Goal: Communication & Community: Answer question/provide support

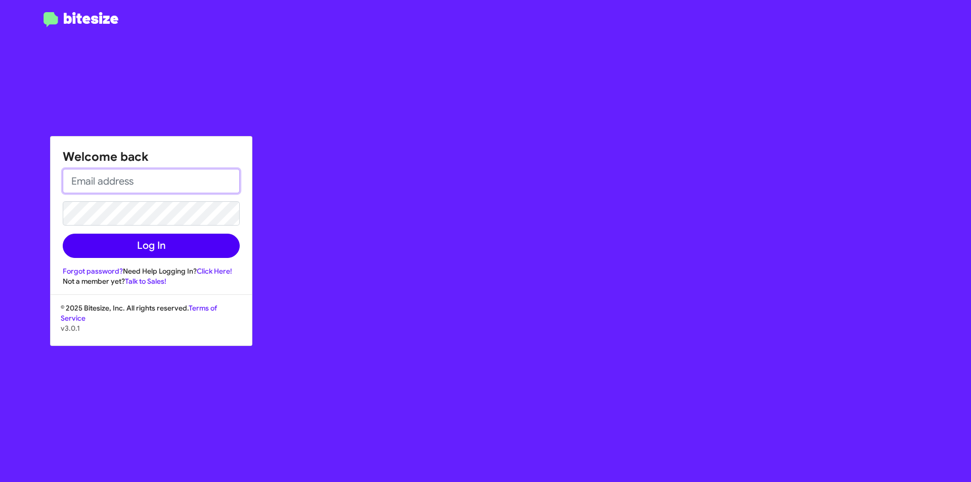
type input "[EMAIL_ADDRESS][DOMAIN_NAME]"
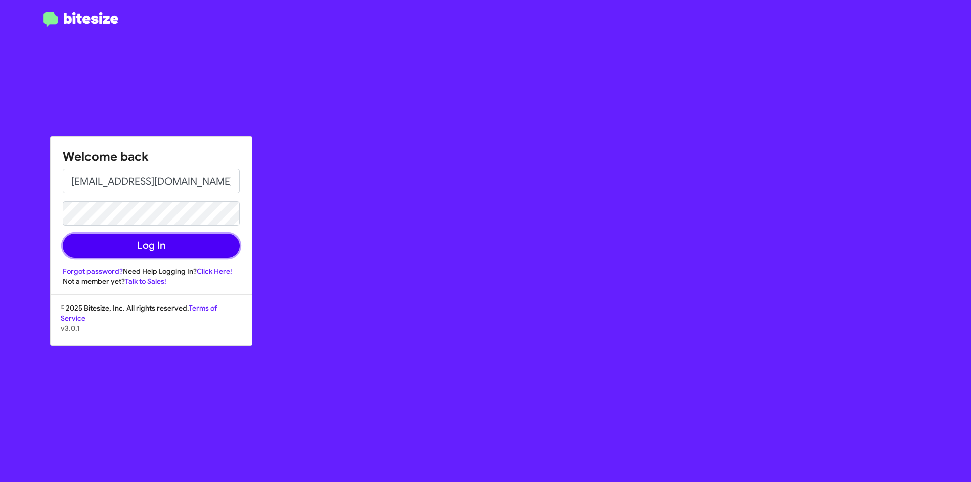
click at [170, 241] on button "Log In" at bounding box center [151, 246] width 177 height 24
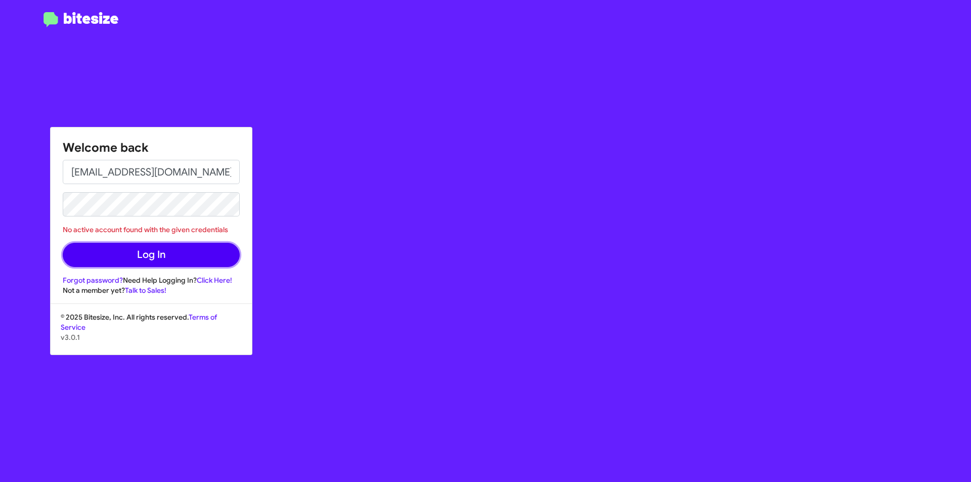
click at [178, 253] on button "Log In" at bounding box center [151, 255] width 177 height 24
click at [171, 253] on button "Log In" at bounding box center [151, 255] width 177 height 24
click at [159, 258] on button "Log In" at bounding box center [151, 255] width 177 height 24
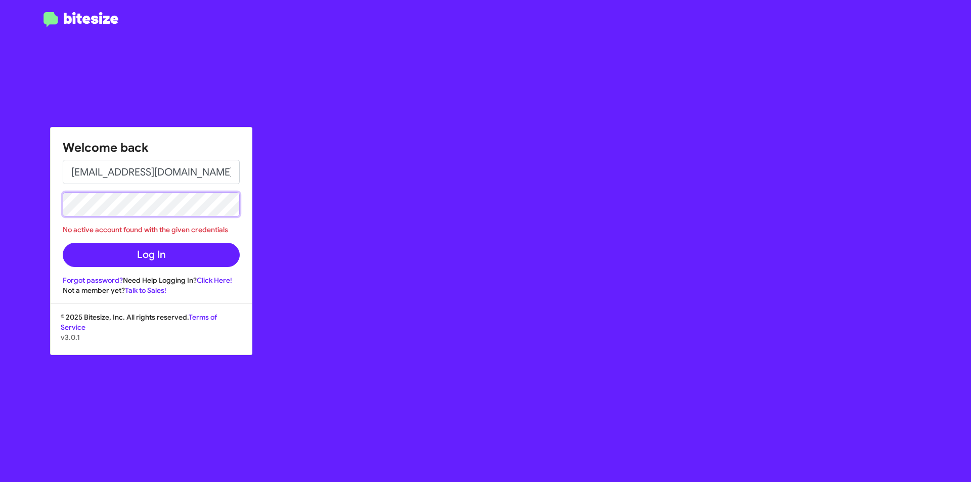
click at [63, 243] on button "Log In" at bounding box center [151, 255] width 177 height 24
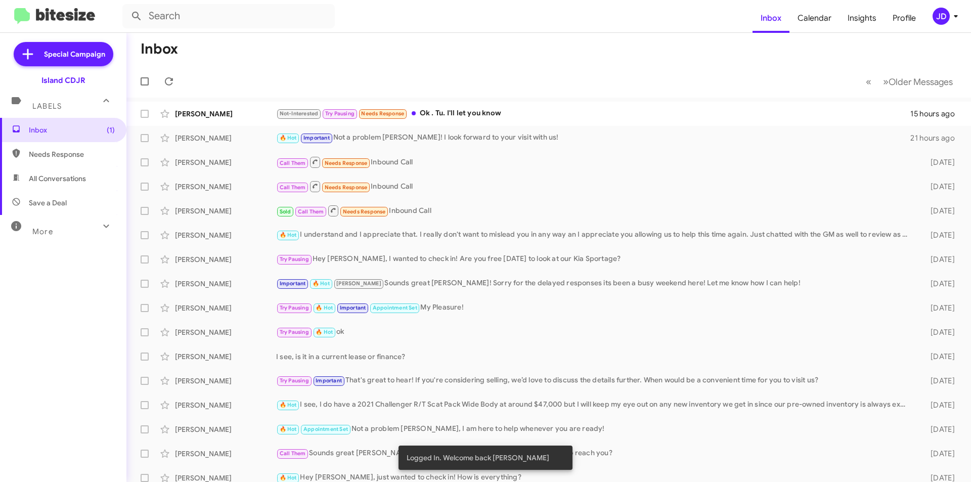
click at [543, 54] on mat-toolbar-row "Inbox" at bounding box center [548, 49] width 844 height 32
click at [491, 115] on div "Not-Interested Try Pausing Needs Response Ok . Tu. I'll let you know" at bounding box center [599, 114] width 646 height 12
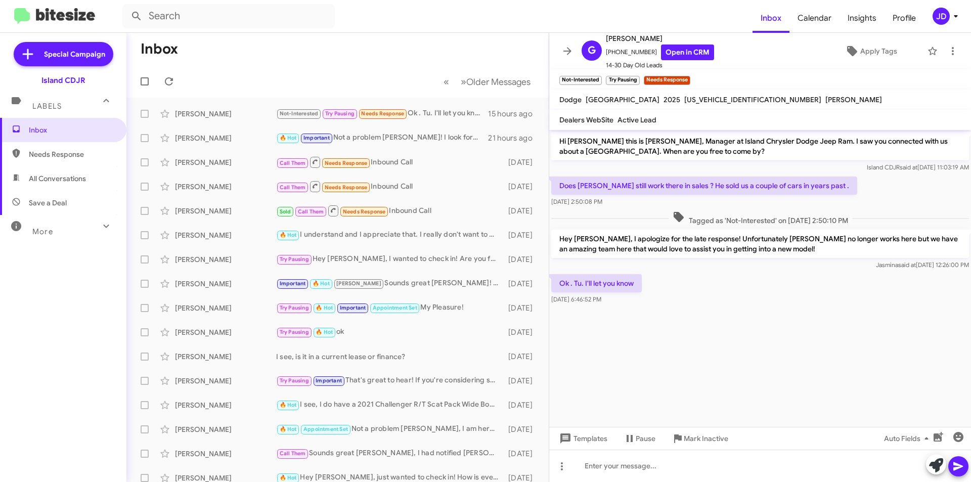
click at [717, 256] on p "Hey [PERSON_NAME], I apologize for the late response! Unfortunately [PERSON_NAM…" at bounding box center [760, 244] width 418 height 28
click at [645, 282] on div "Ok . Tu. I'll let you know [DATE] 6:46:52 PM" at bounding box center [760, 289] width 422 height 34
drag, startPoint x: 638, startPoint y: 281, endPoint x: 572, endPoint y: 279, distance: 65.7
click at [572, 279] on p "Ok . Tu. I'll let you know" at bounding box center [596, 283] width 91 height 18
click at [573, 279] on p "Ok . Tu. I'll let you know" at bounding box center [596, 283] width 91 height 18
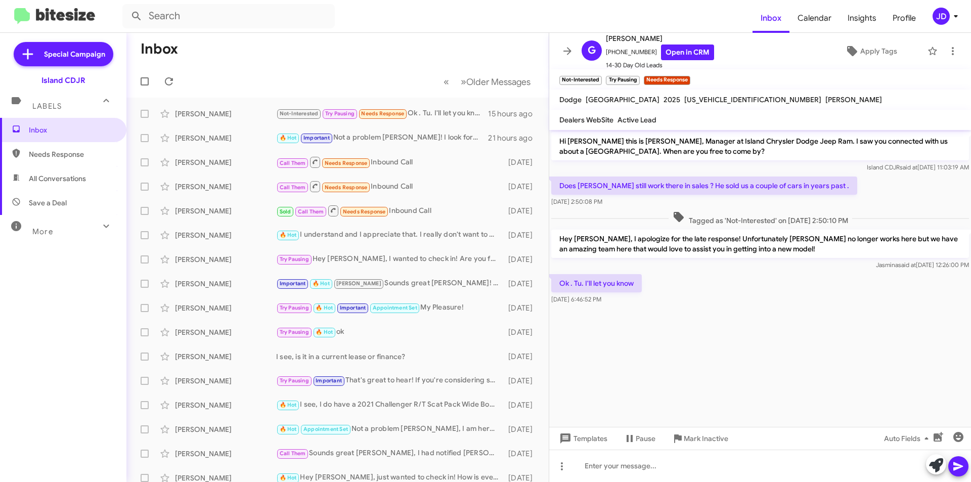
click at [665, 369] on cdk-virtual-scroll-viewport "Hi [PERSON_NAME] this is [PERSON_NAME], Manager at Island Chrysler Dodge Jeep R…" at bounding box center [760, 278] width 422 height 297
drag, startPoint x: 669, startPoint y: 476, endPoint x: 668, endPoint y: 467, distance: 9.2
click at [669, 475] on div at bounding box center [760, 465] width 422 height 32
click at [428, 142] on div "🔥 Hot Important Not a problem [PERSON_NAME]! I look forward to your visit with …" at bounding box center [388, 138] width 224 height 12
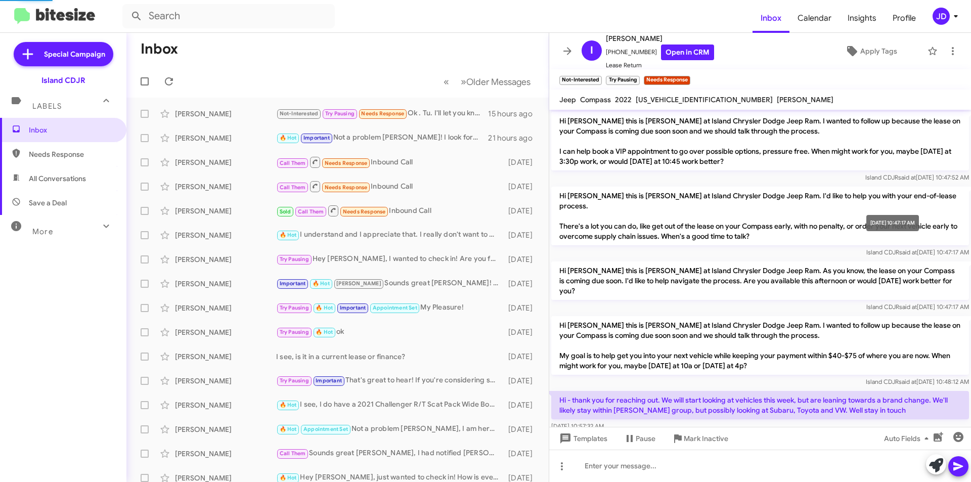
scroll to position [603, 0]
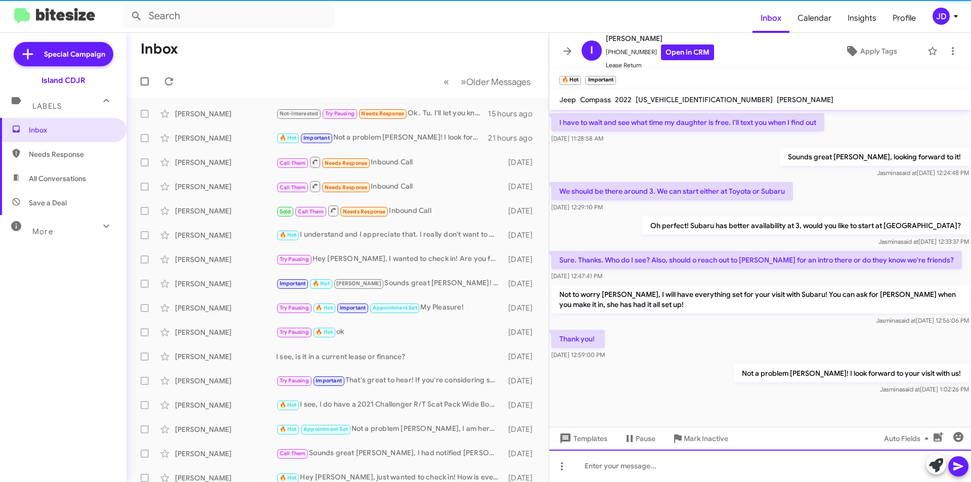
click at [659, 464] on div at bounding box center [760, 465] width 422 height 32
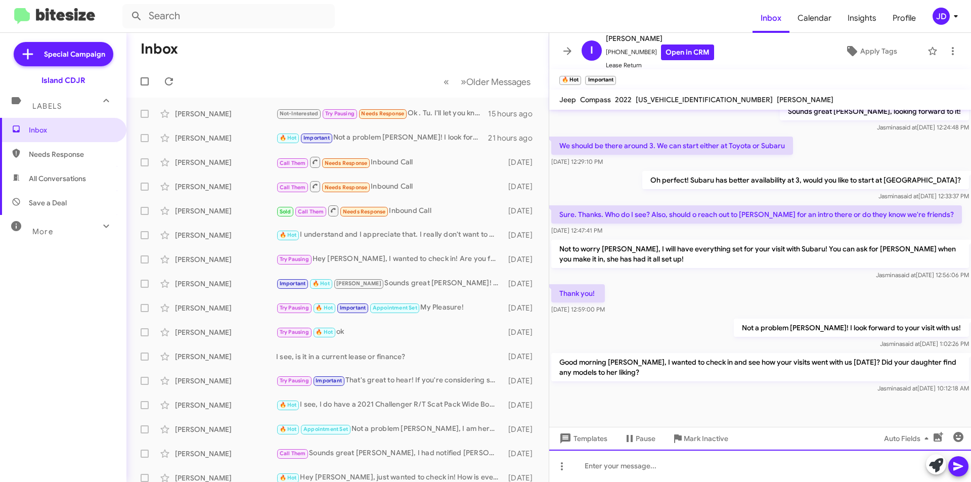
scroll to position [1168, 0]
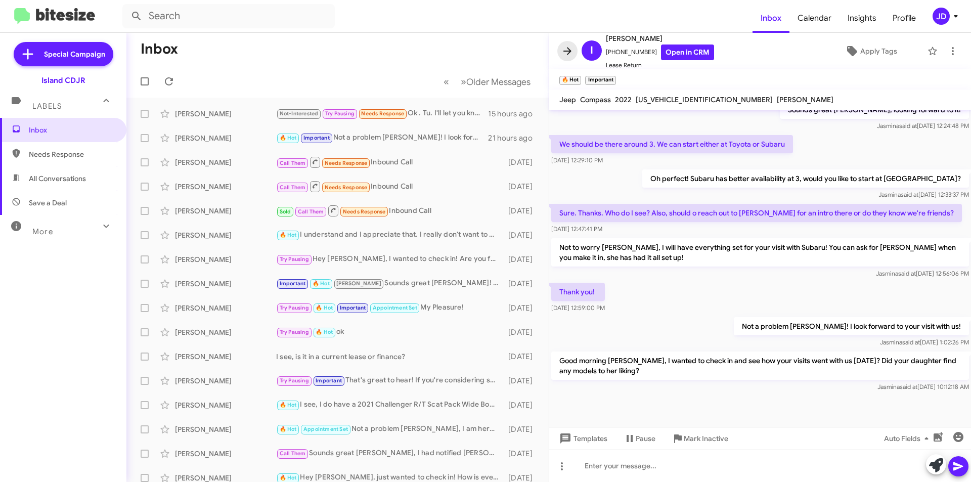
click at [563, 49] on icon at bounding box center [567, 51] width 12 height 12
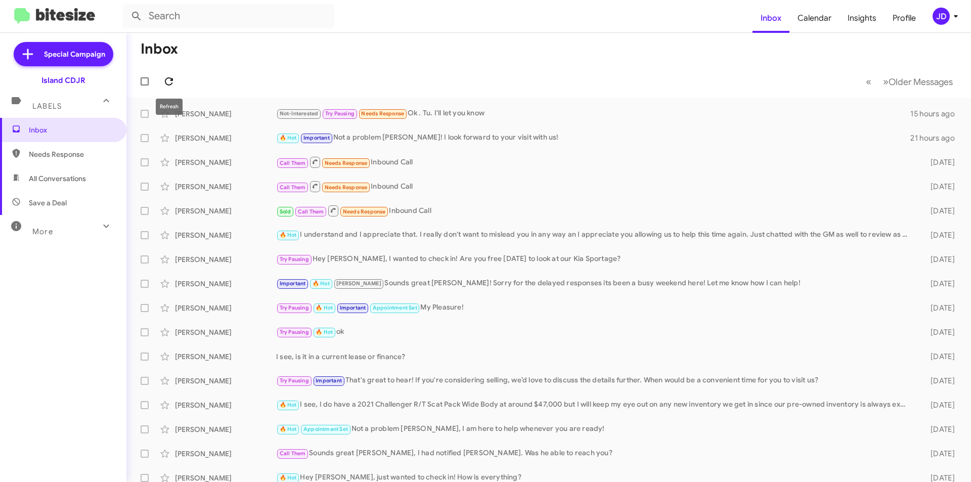
click at [173, 80] on icon at bounding box center [169, 81] width 12 height 12
